Goal: Communication & Community: Ask a question

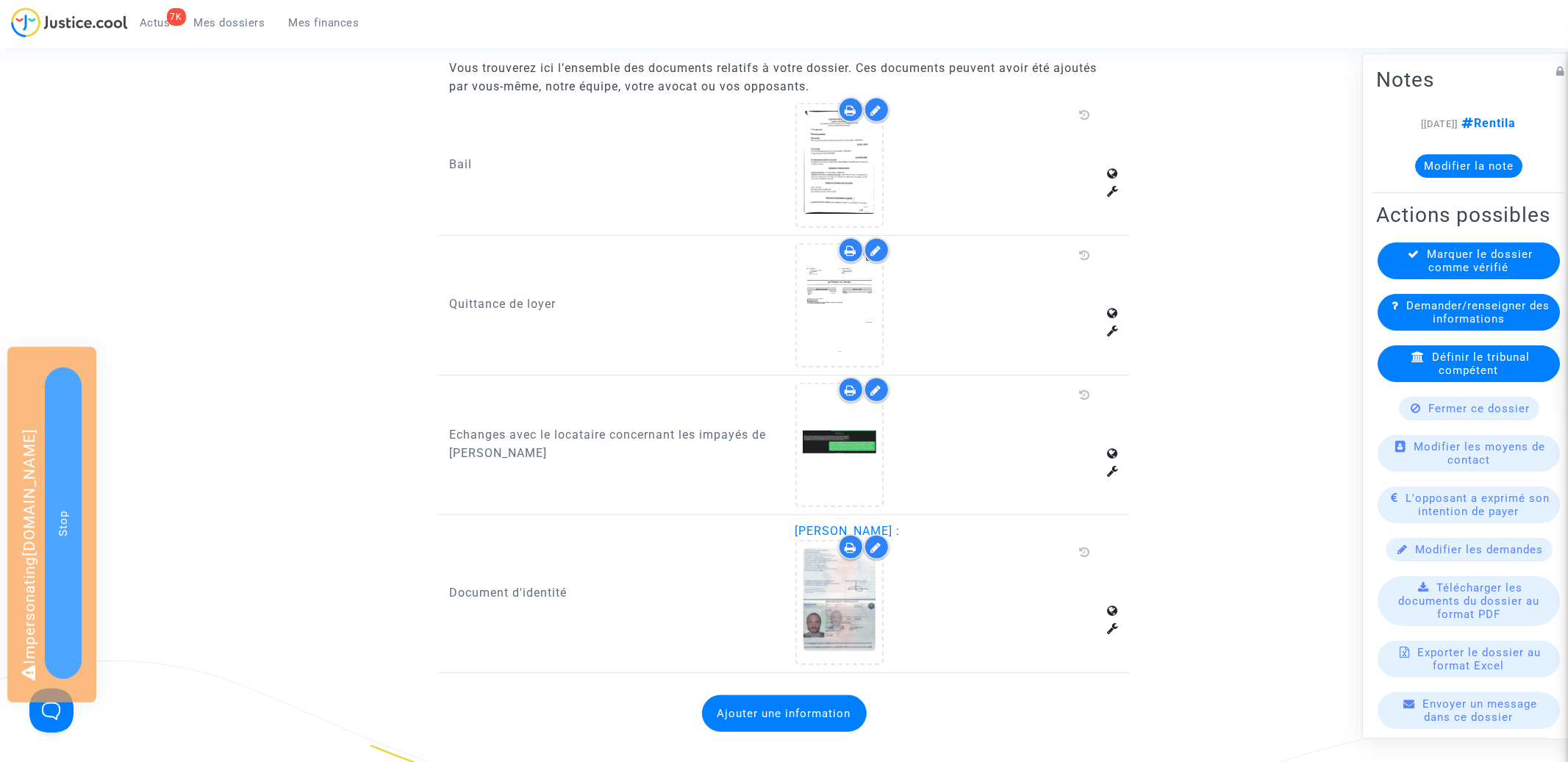
scroll to position [644, 0]
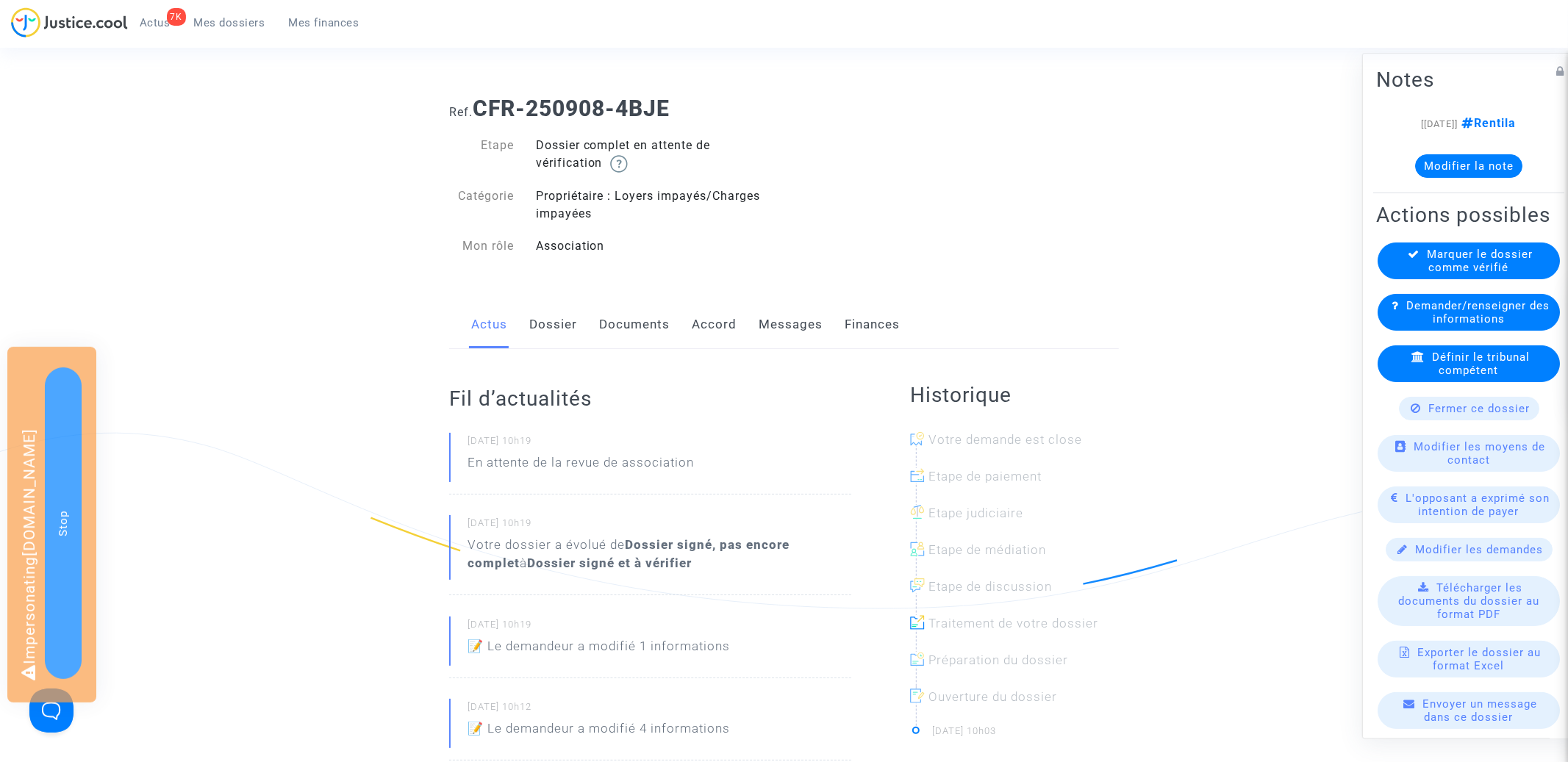
click at [1426, 310] on span "Demander/renseigner des informations" at bounding box center [1478, 311] width 144 height 26
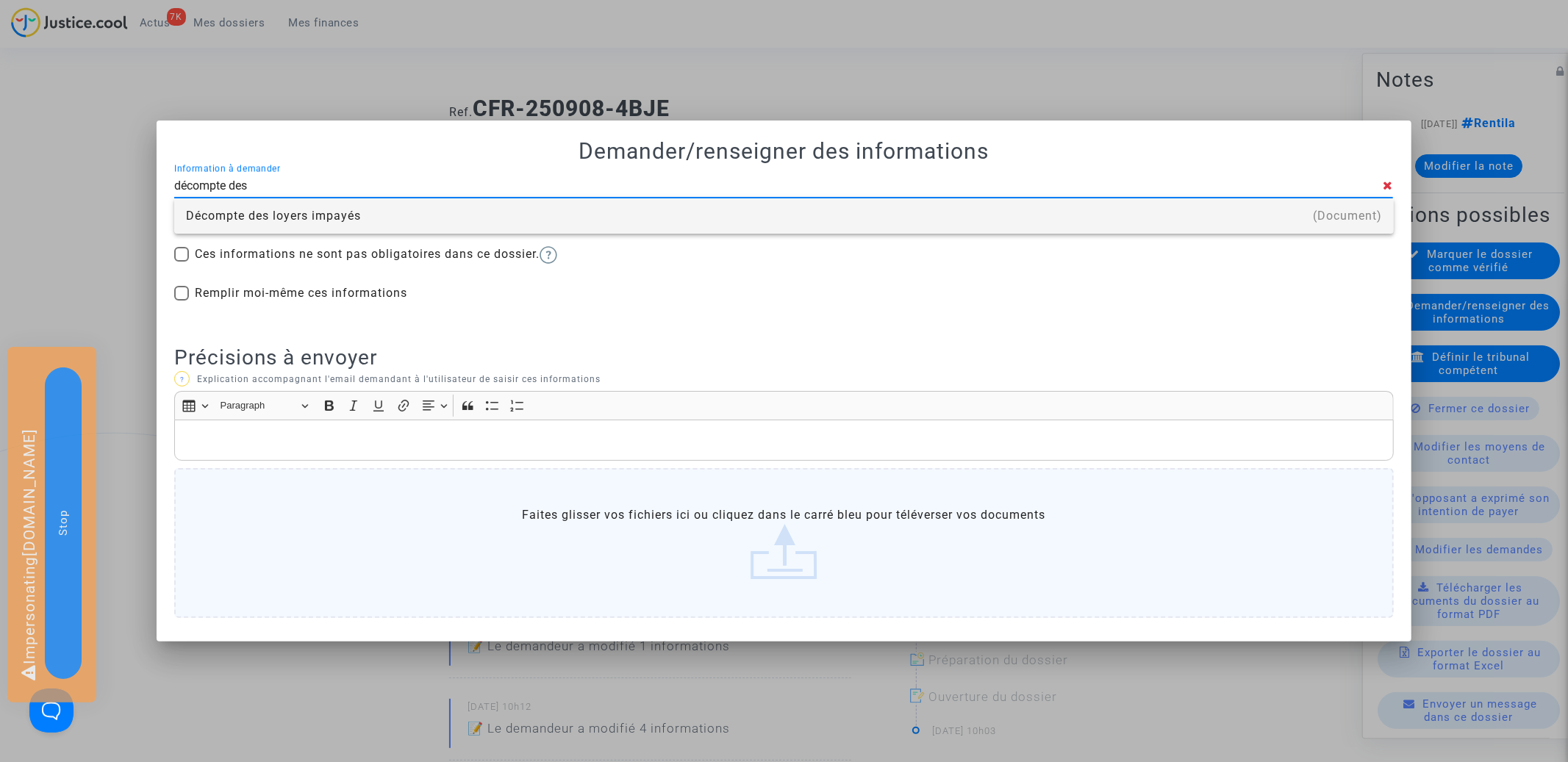
type input "décompte des"
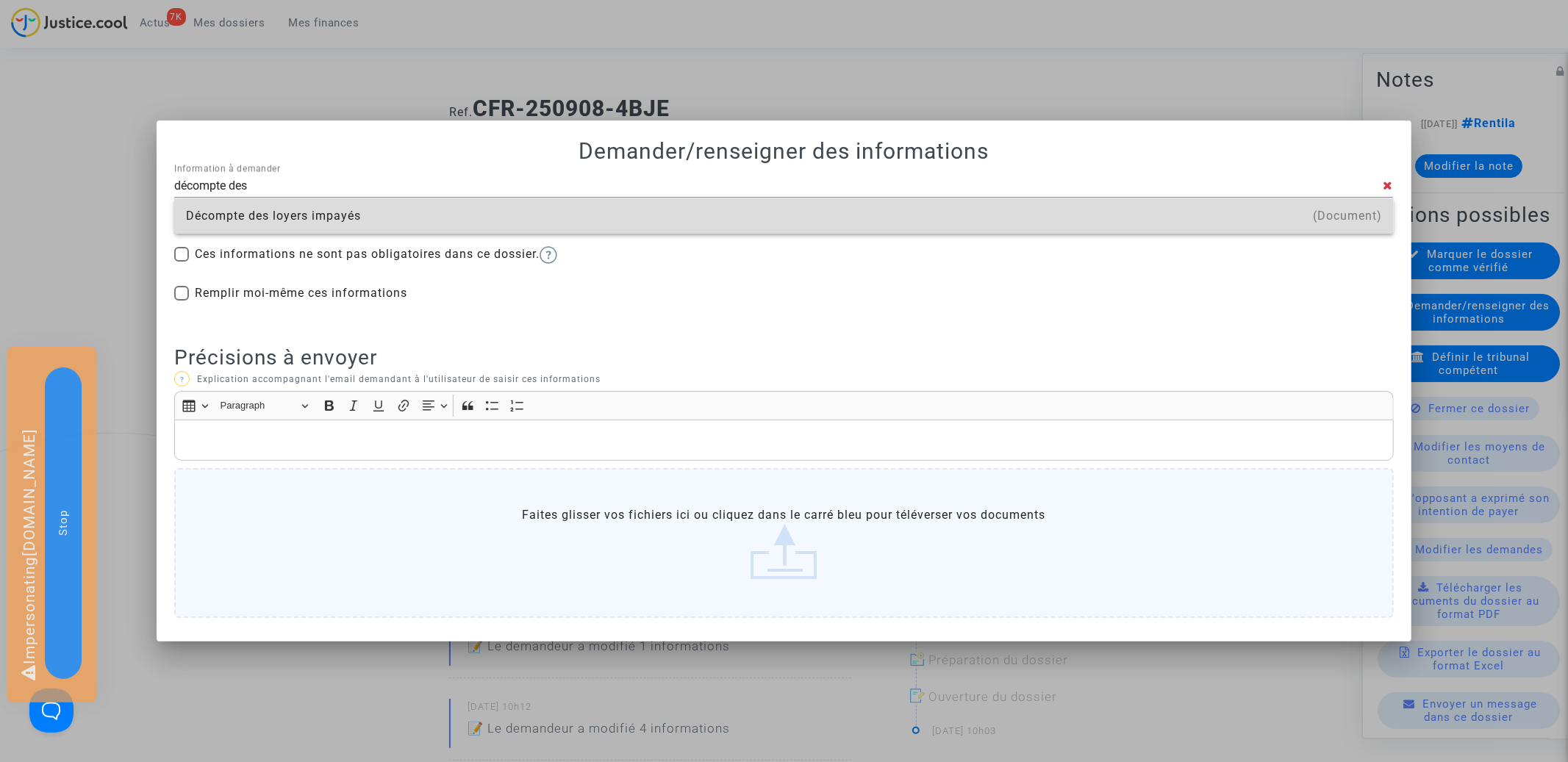
click at [492, 216] on div "Décompte des loyers impayés" at bounding box center [784, 215] width 1196 height 35
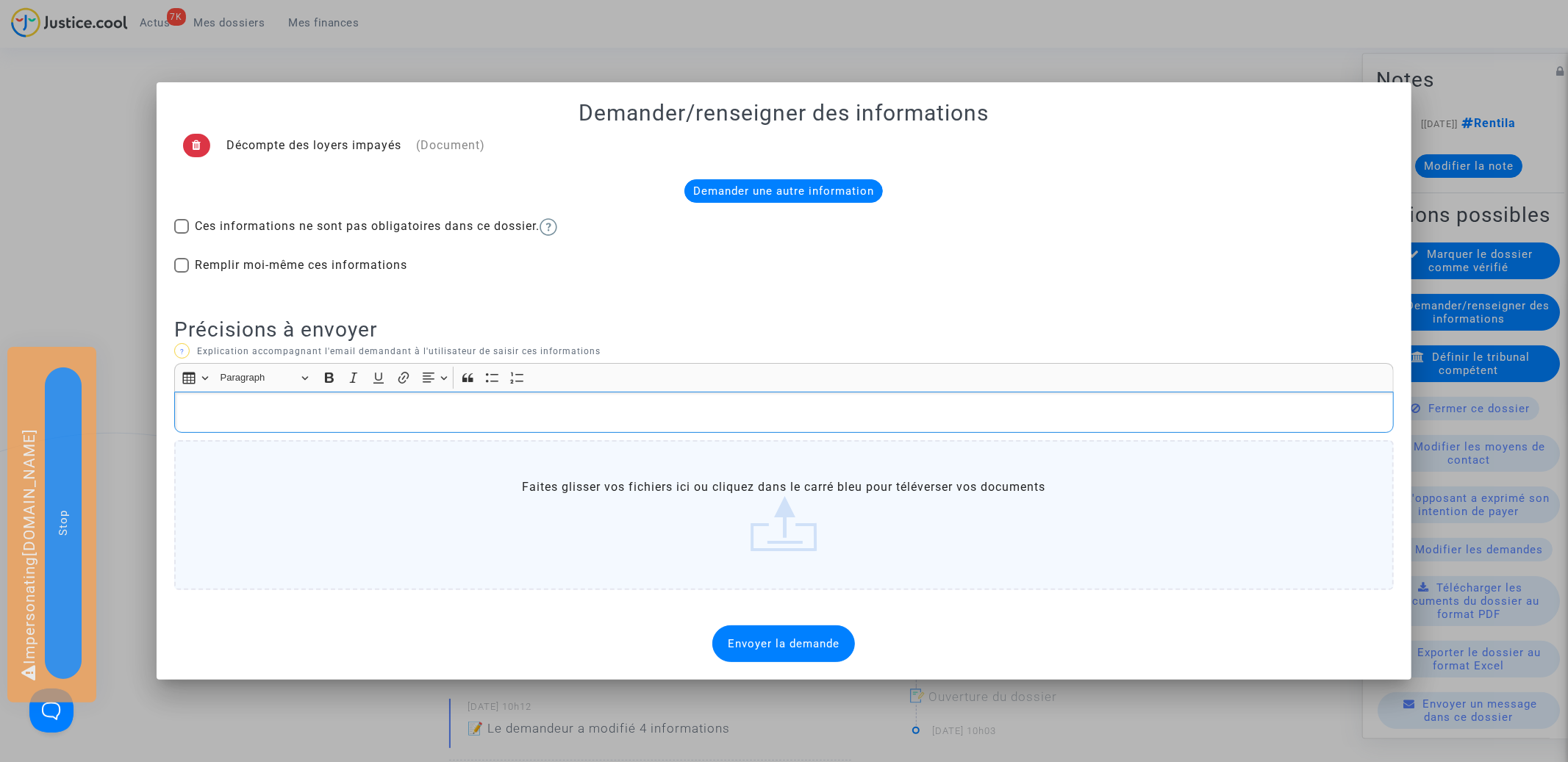
click at [342, 416] on p "Rich Text Editor, main" at bounding box center [784, 413] width 1204 height 18
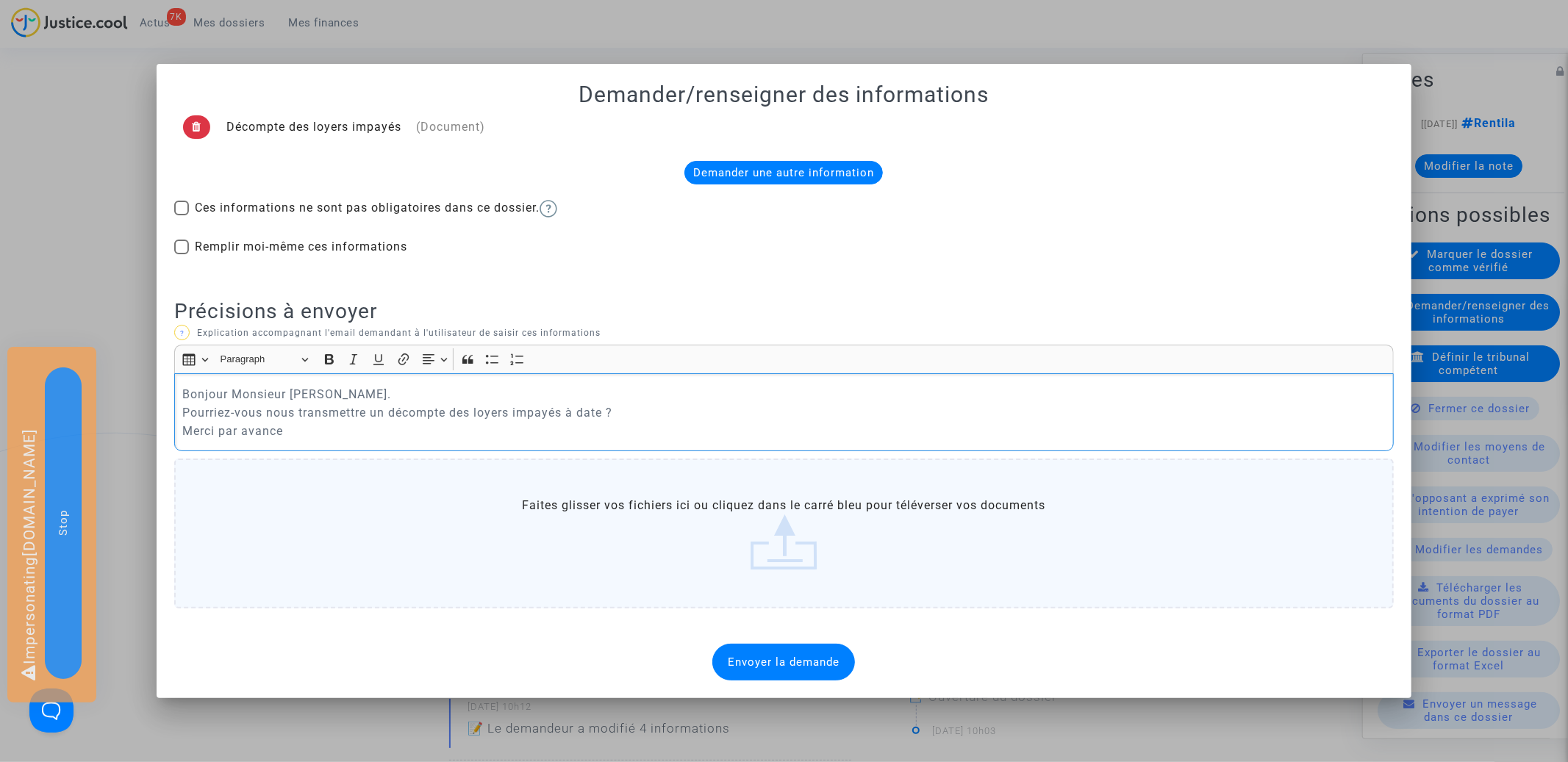
click at [630, 411] on p "Bonjour Monsieur [PERSON_NAME]. Pourriez-vous nous transmettre un décompte des …" at bounding box center [784, 412] width 1204 height 55
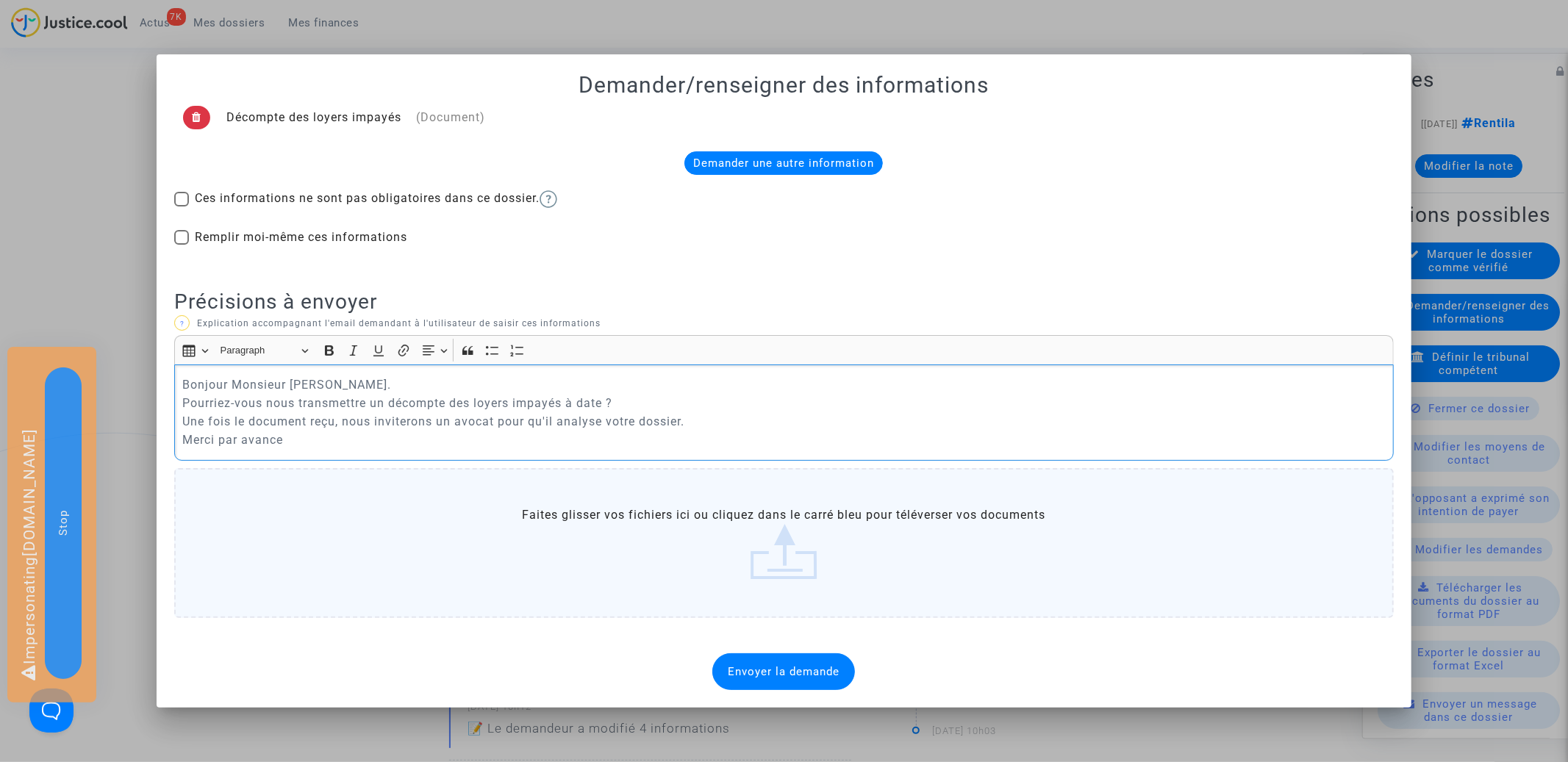
click at [794, 673] on span "Envoyer la demande" at bounding box center [784, 671] width 112 height 13
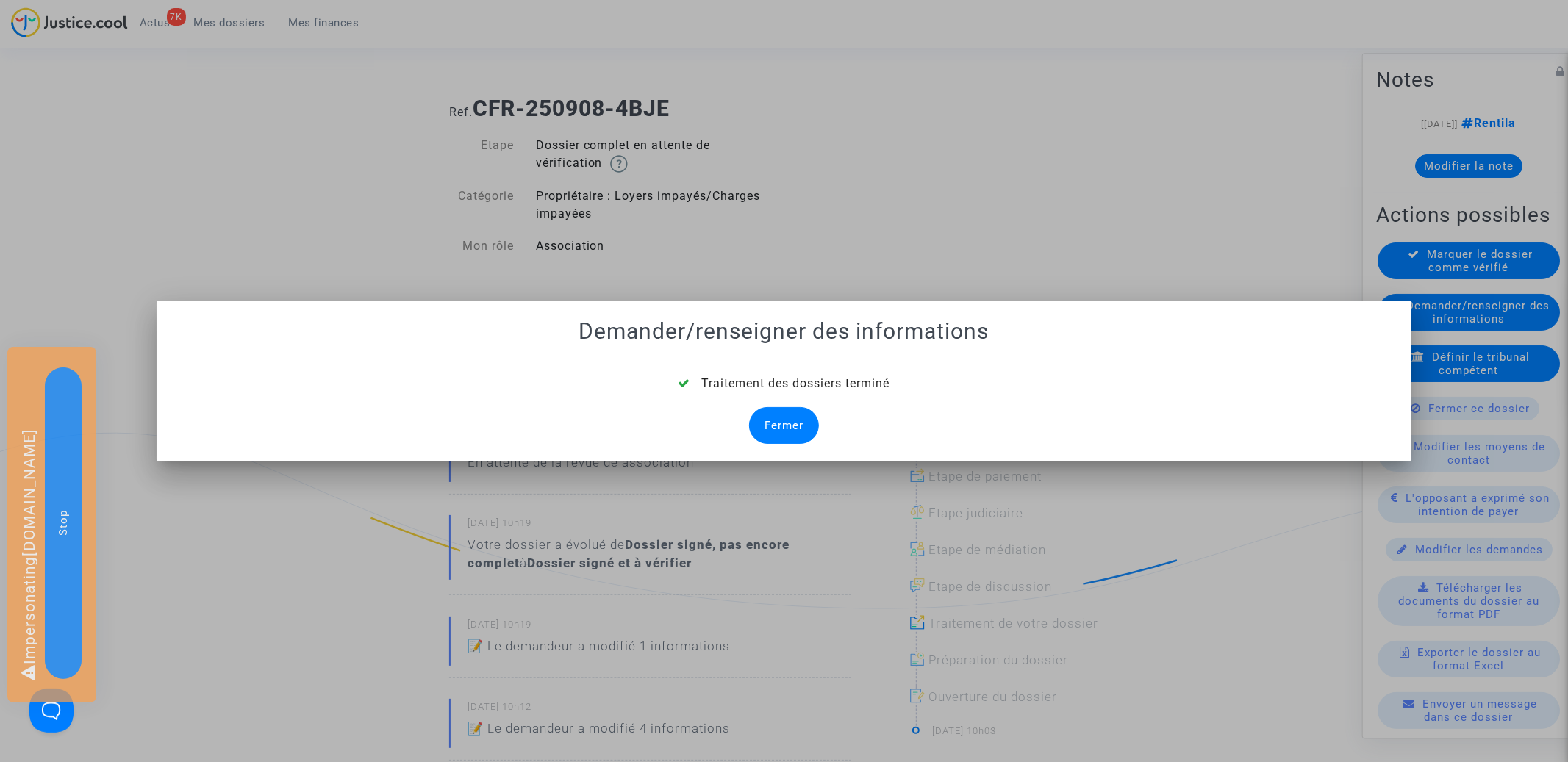
click at [794, 428] on div "Fermer" at bounding box center [784, 425] width 70 height 37
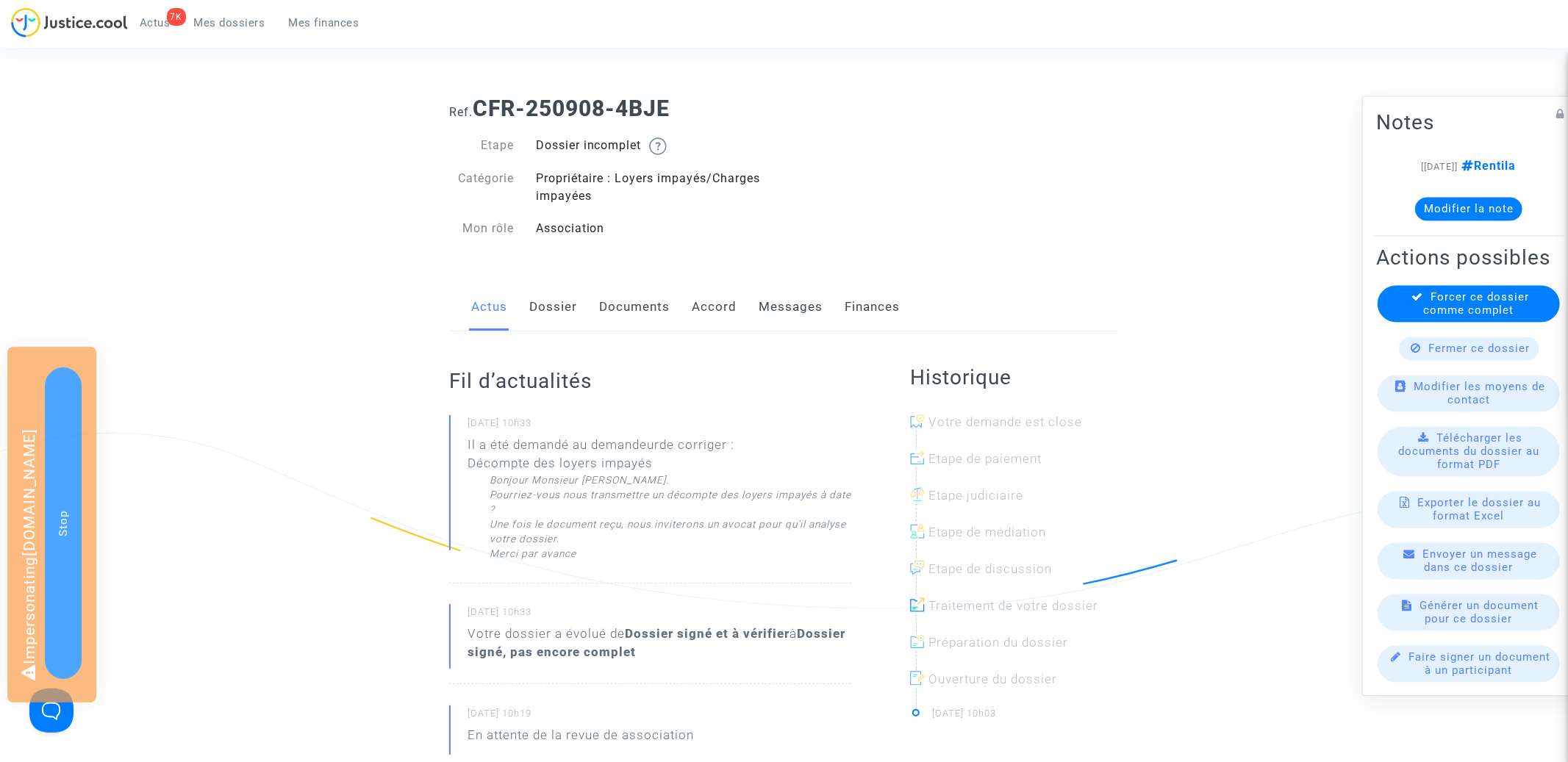
click at [560, 292] on link "Dossier" at bounding box center [553, 307] width 48 height 48
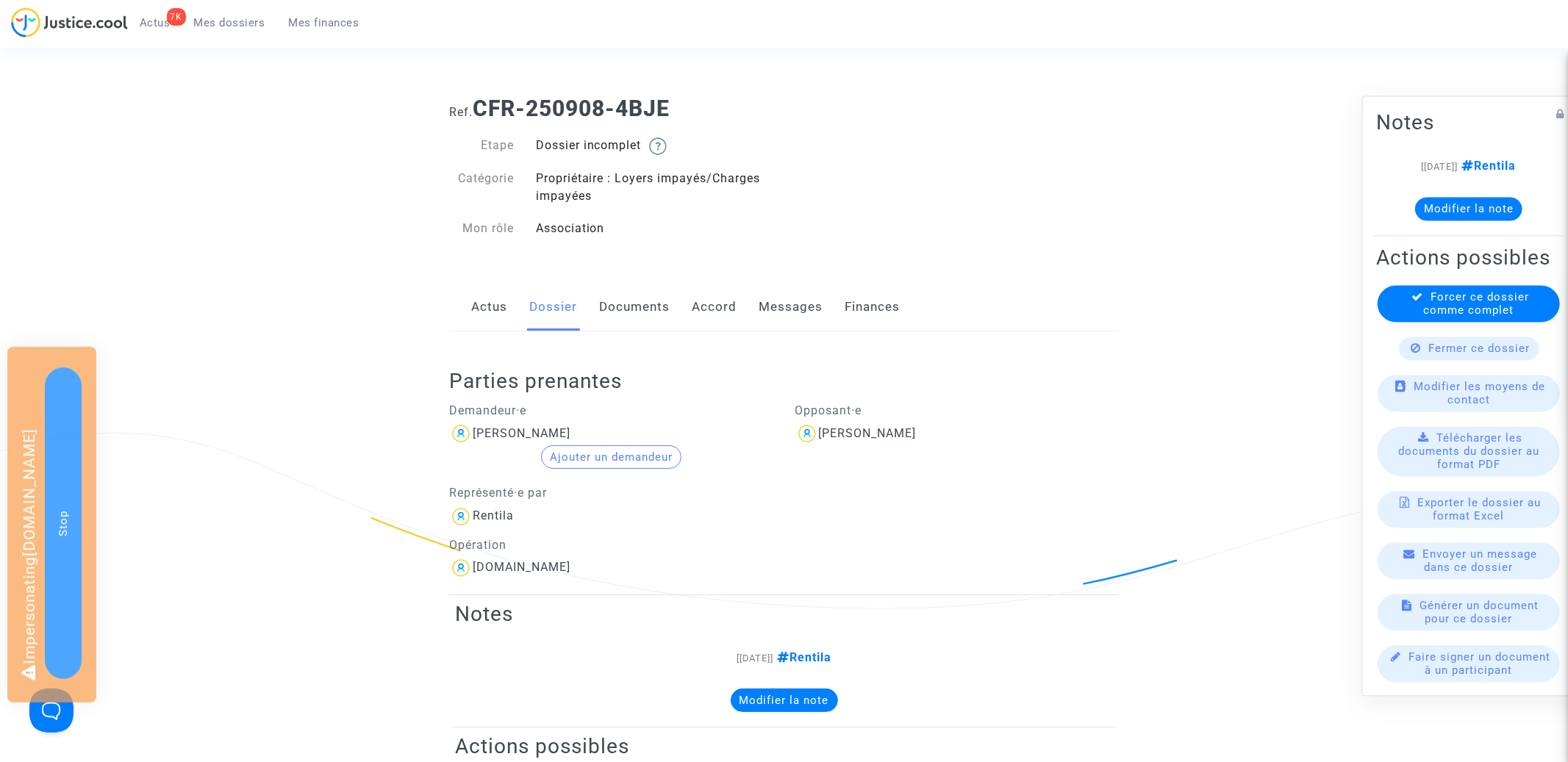
click at [502, 304] on link "Actus" at bounding box center [489, 307] width 36 height 48
